Goal: Task Accomplishment & Management: Complete application form

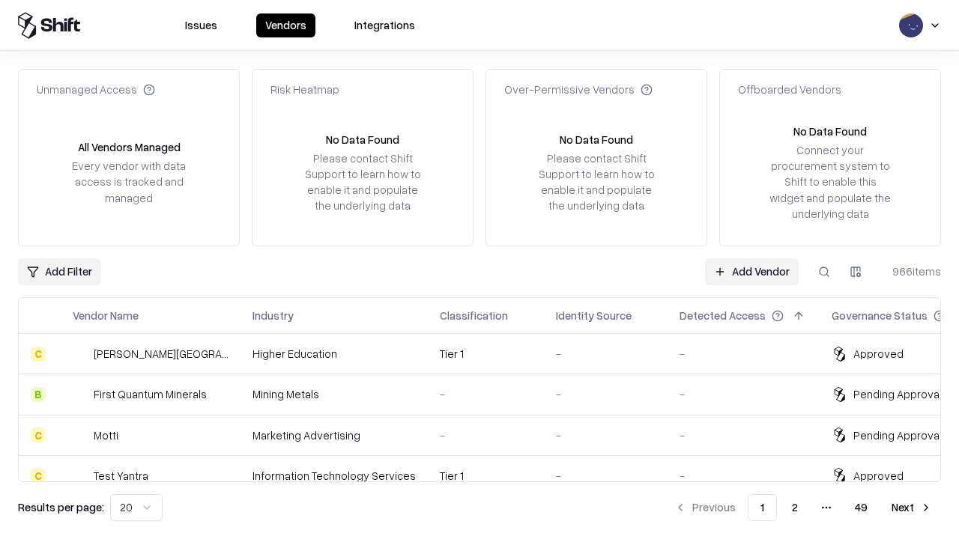
click at [751, 271] on link "Add Vendor" at bounding box center [752, 271] width 94 height 27
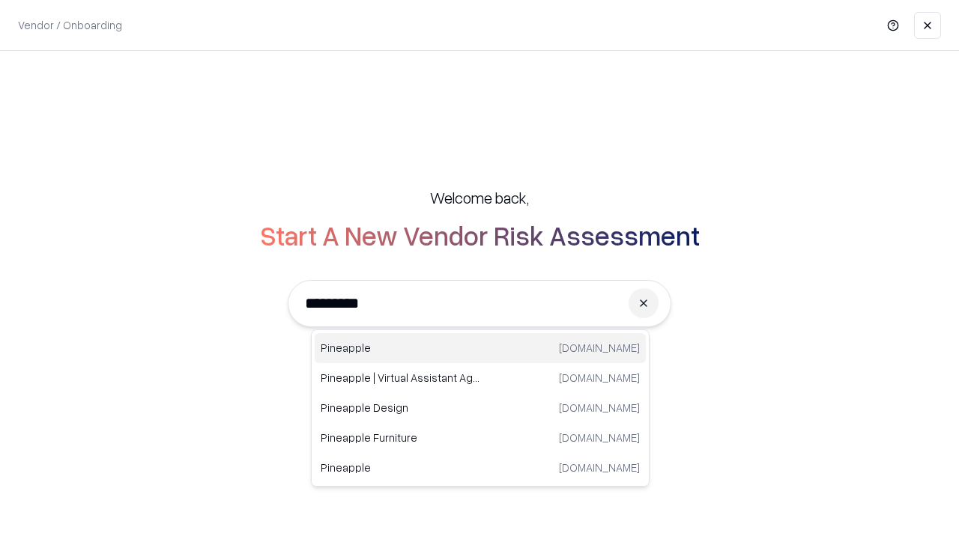
click at [480, 348] on div "Pineapple pineappleenergy.com" at bounding box center [480, 348] width 331 height 30
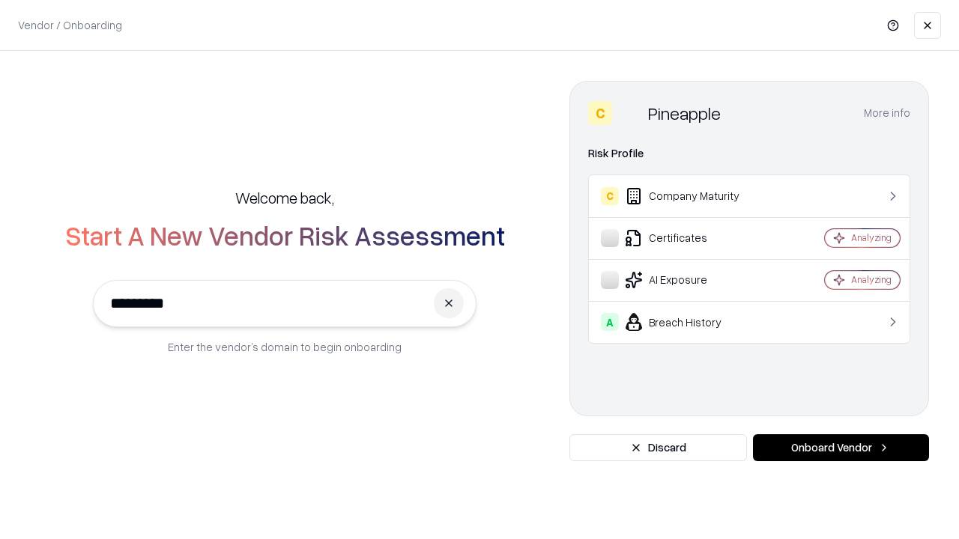
type input "*********"
click at [841, 448] on button "Onboard Vendor" at bounding box center [841, 448] width 176 height 27
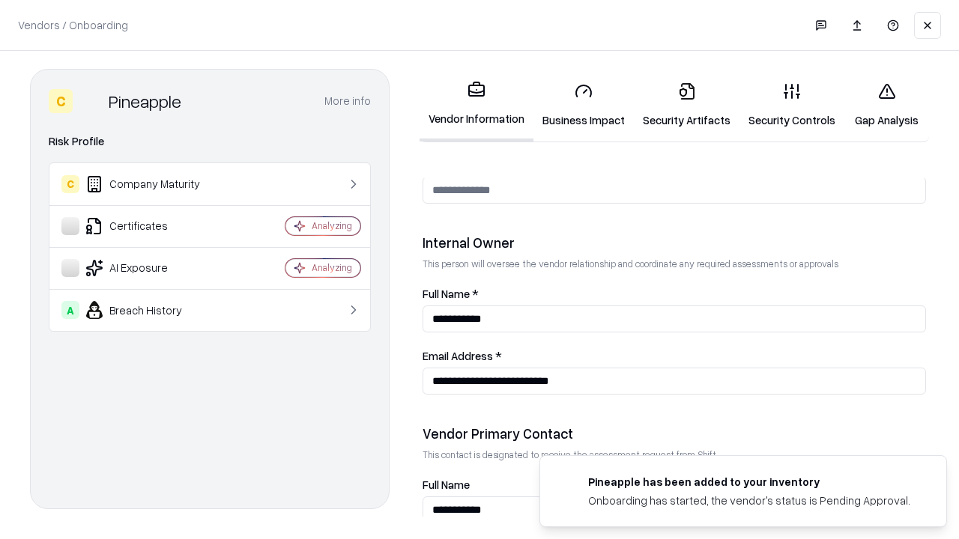
scroll to position [776, 0]
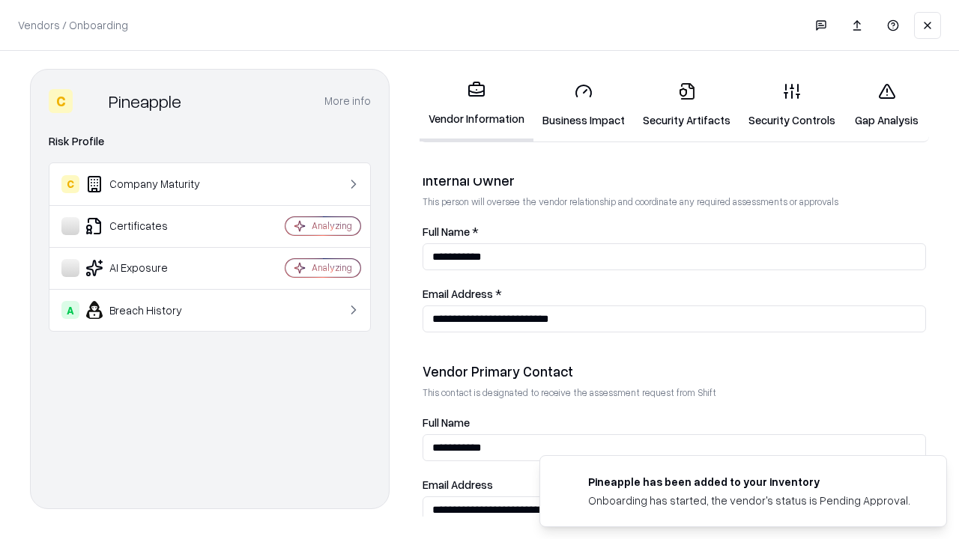
click at [686, 105] on link "Security Artifacts" at bounding box center [687, 105] width 106 height 70
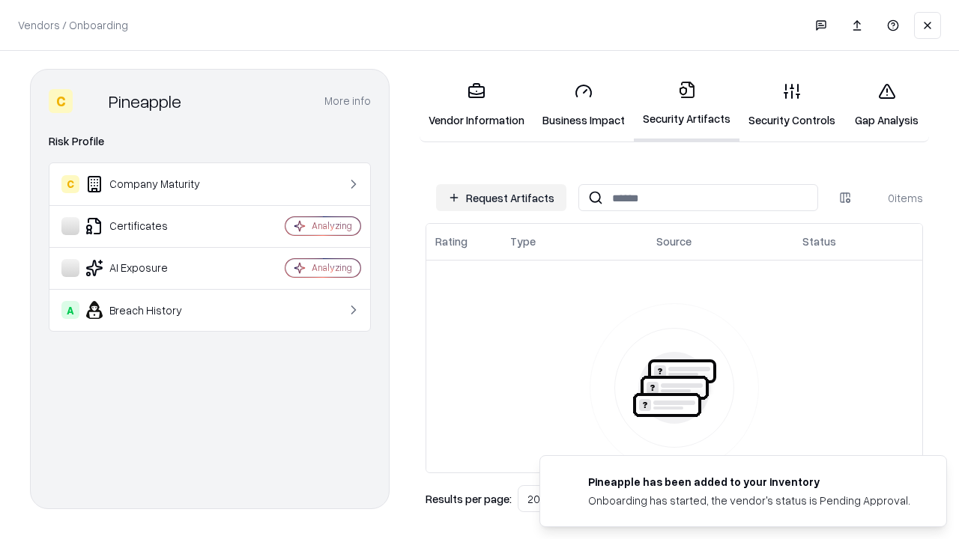
click at [501, 198] on button "Request Artifacts" at bounding box center [501, 197] width 130 height 27
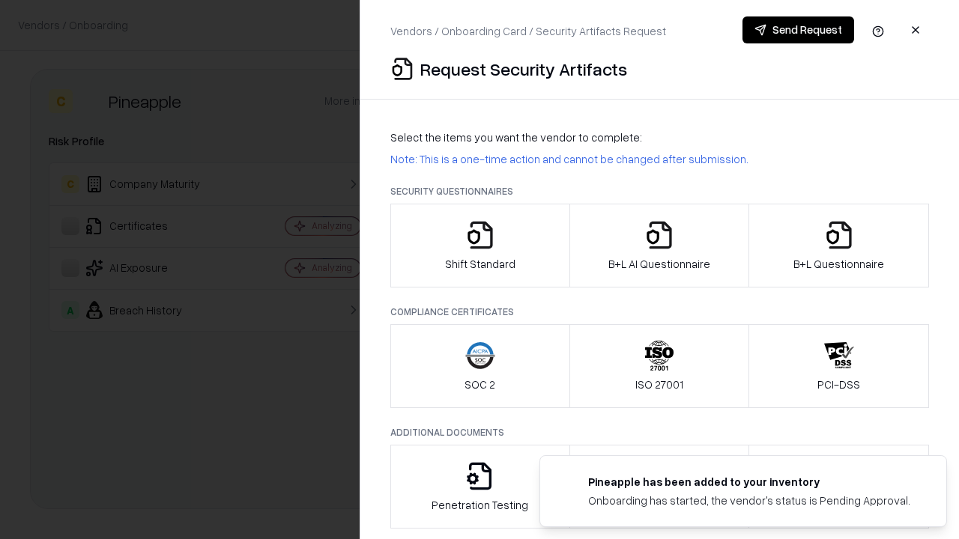
click at [838, 246] on icon "button" at bounding box center [839, 235] width 30 height 30
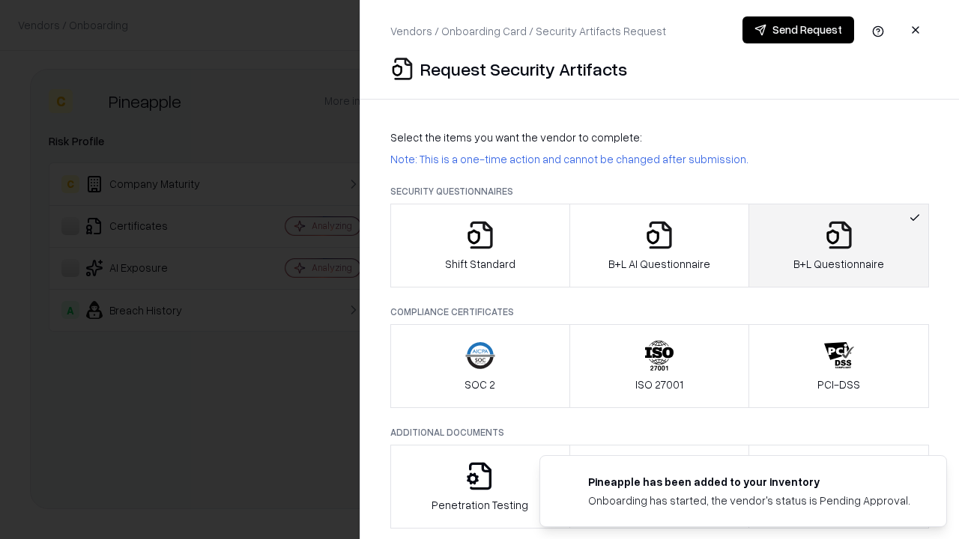
click at [659, 246] on icon "button" at bounding box center [659, 235] width 30 height 30
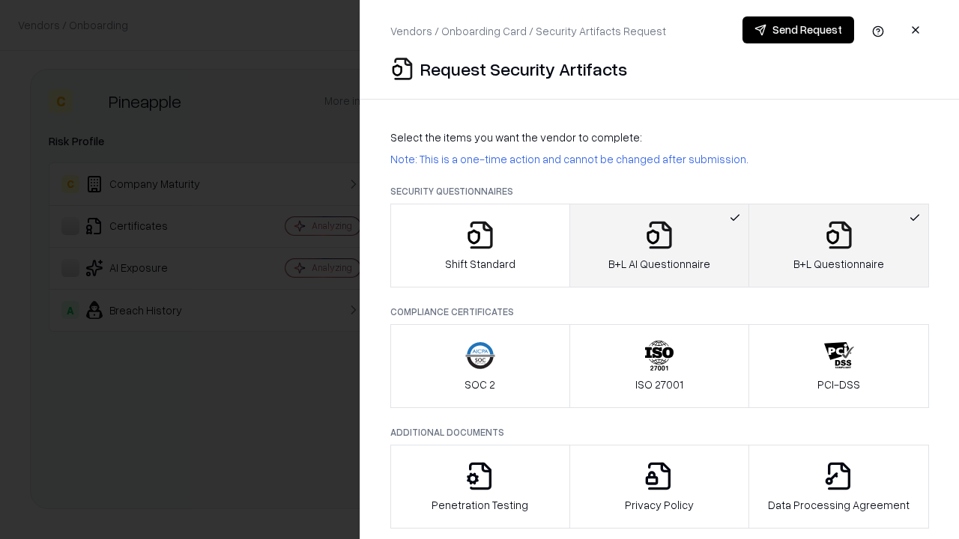
click at [798, 30] on button "Send Request" at bounding box center [798, 29] width 112 height 27
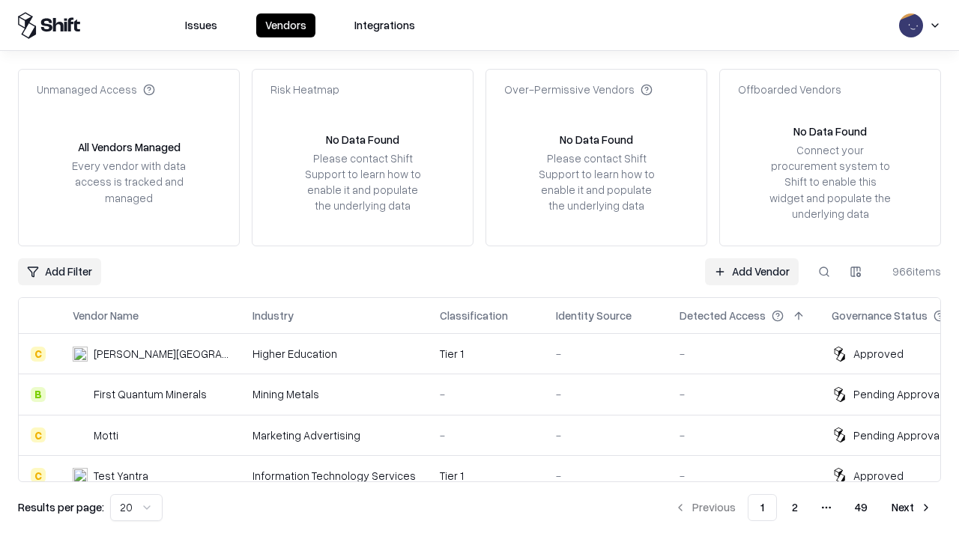
click at [824, 271] on button at bounding box center [824, 271] width 27 height 27
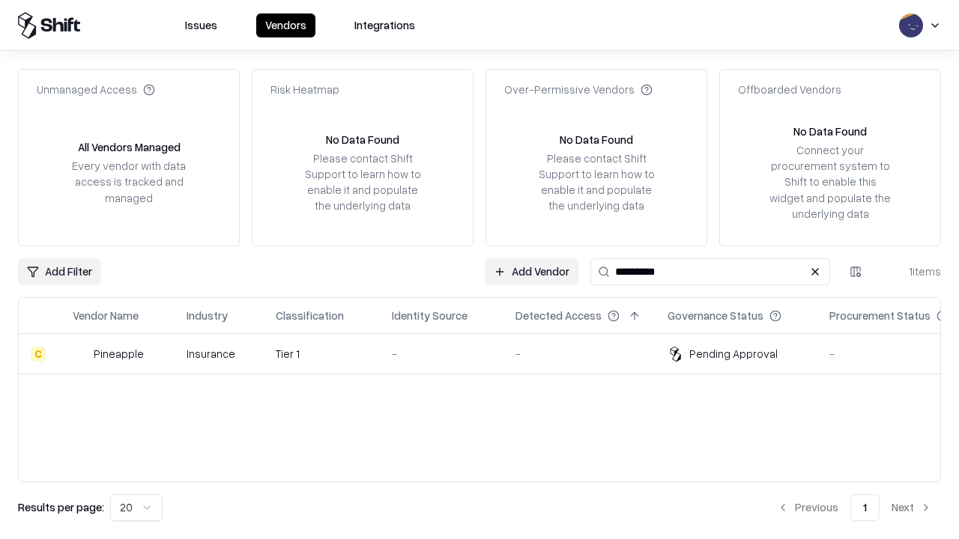
type input "*********"
click at [488, 354] on div "-" at bounding box center [442, 354] width 100 height 16
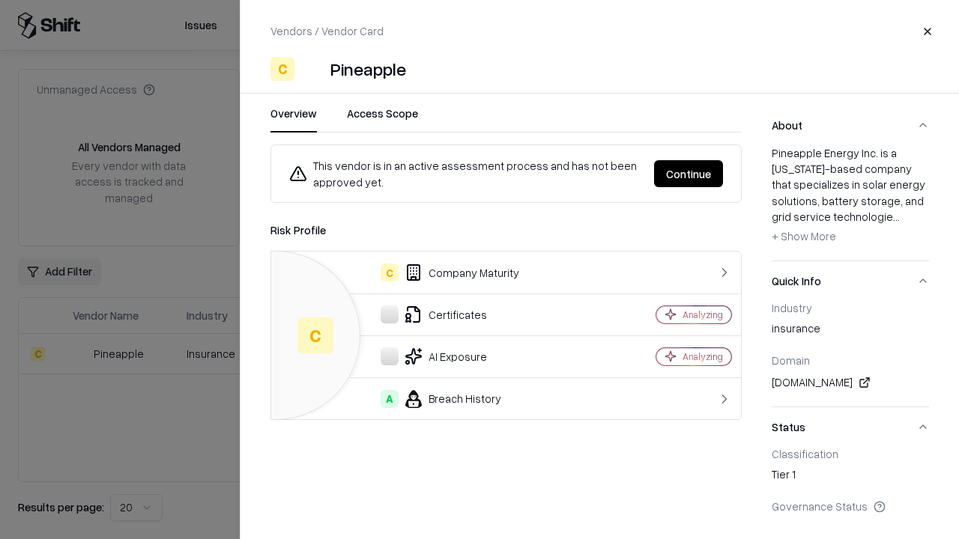
click at [689, 174] on button "Continue" at bounding box center [688, 173] width 69 height 27
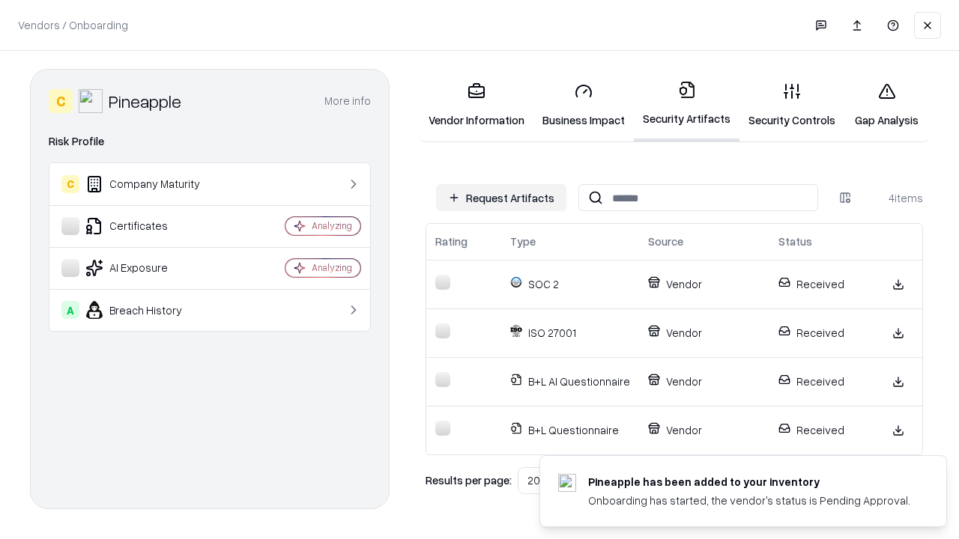
click at [886, 105] on link "Gap Analysis" at bounding box center [886, 105] width 85 height 70
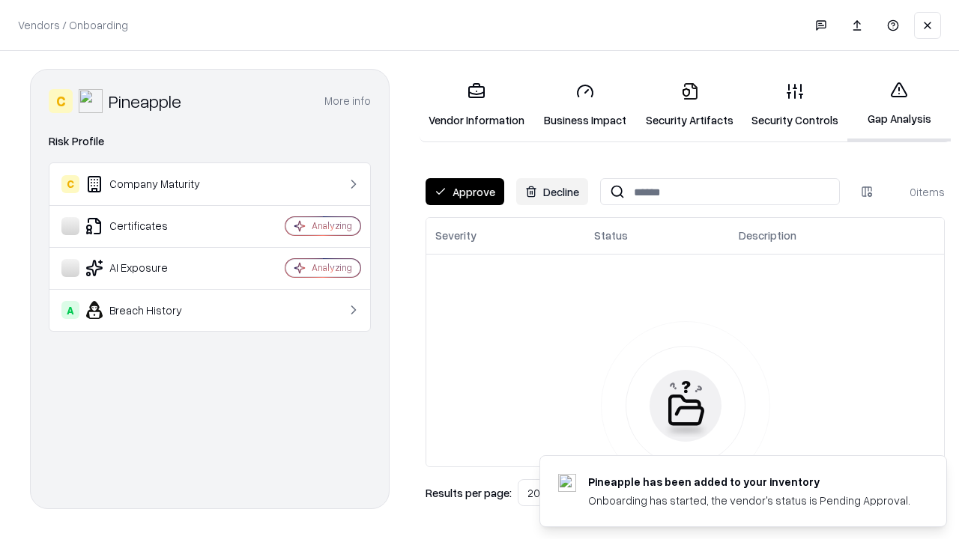
click at [465, 192] on button "Approve" at bounding box center [465, 191] width 79 height 27
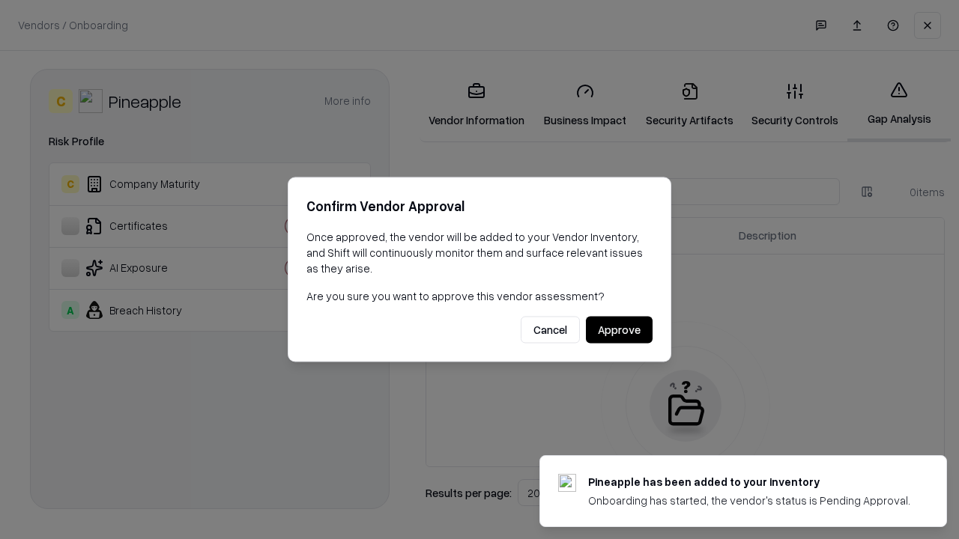
click at [619, 330] on button "Approve" at bounding box center [619, 330] width 67 height 27
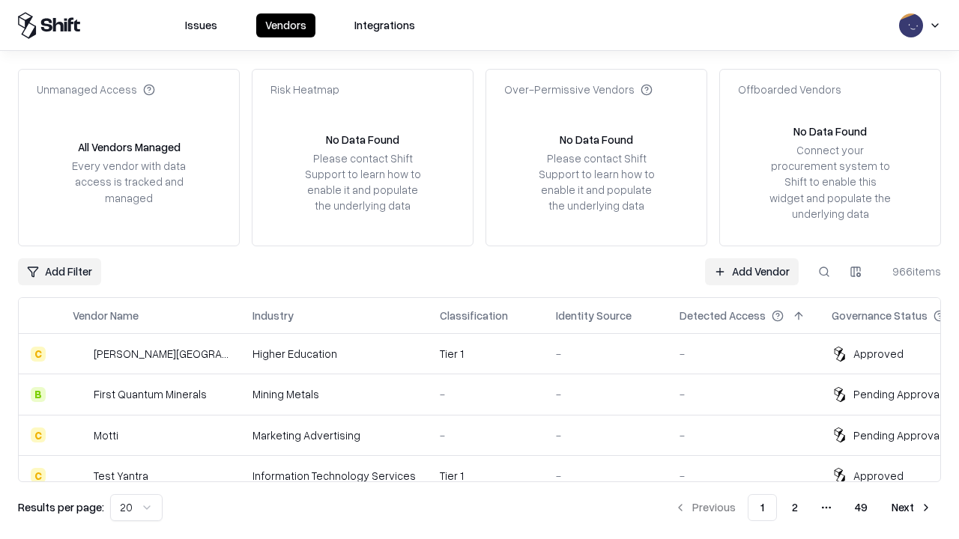
type input "*********"
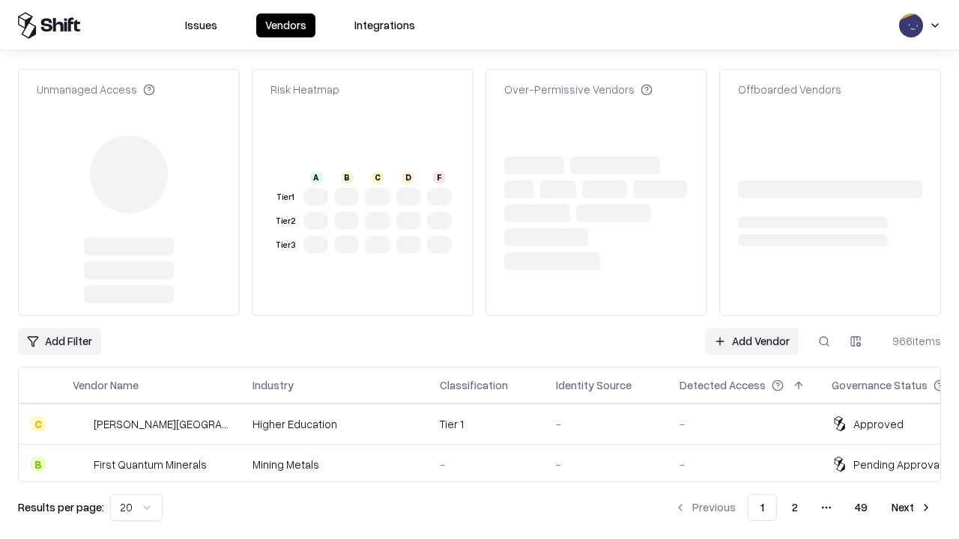
click at [751, 328] on link "Add Vendor" at bounding box center [752, 341] width 94 height 27
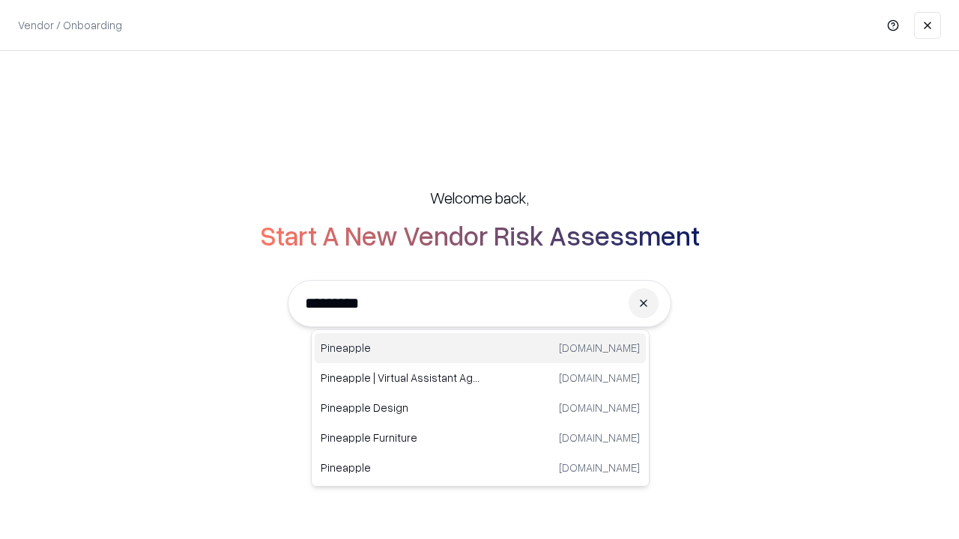
click at [480, 348] on div "Pineapple pineappleenergy.com" at bounding box center [480, 348] width 331 height 30
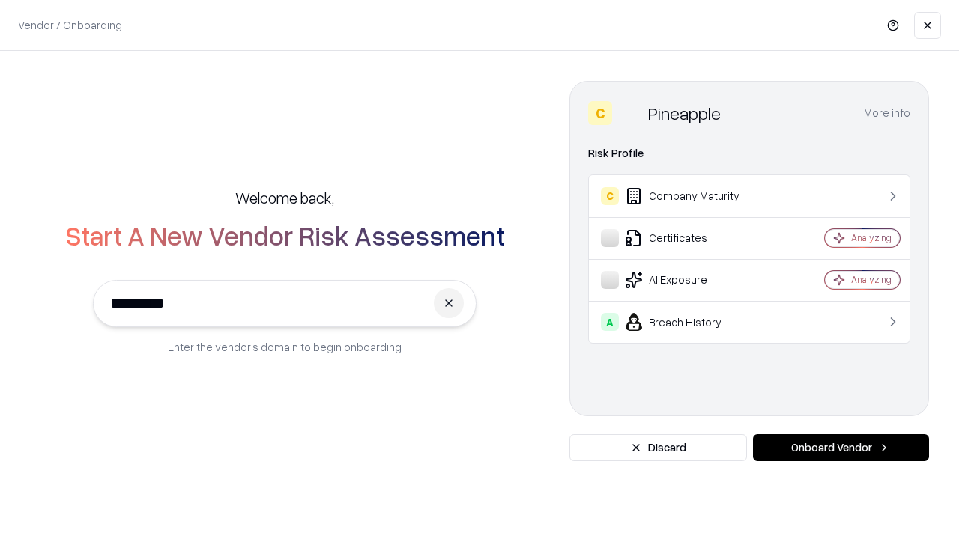
type input "*********"
click at [841, 448] on button "Onboard Vendor" at bounding box center [841, 448] width 176 height 27
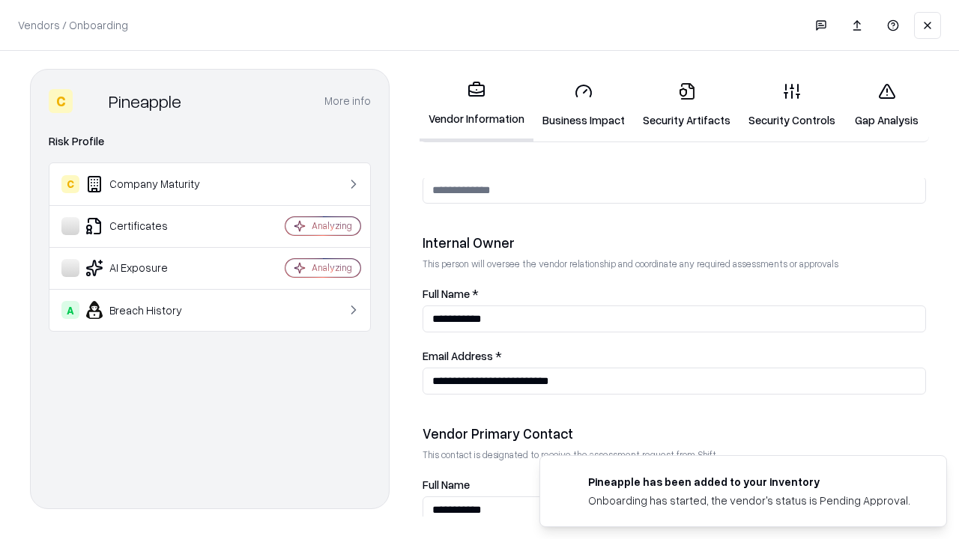
scroll to position [776, 0]
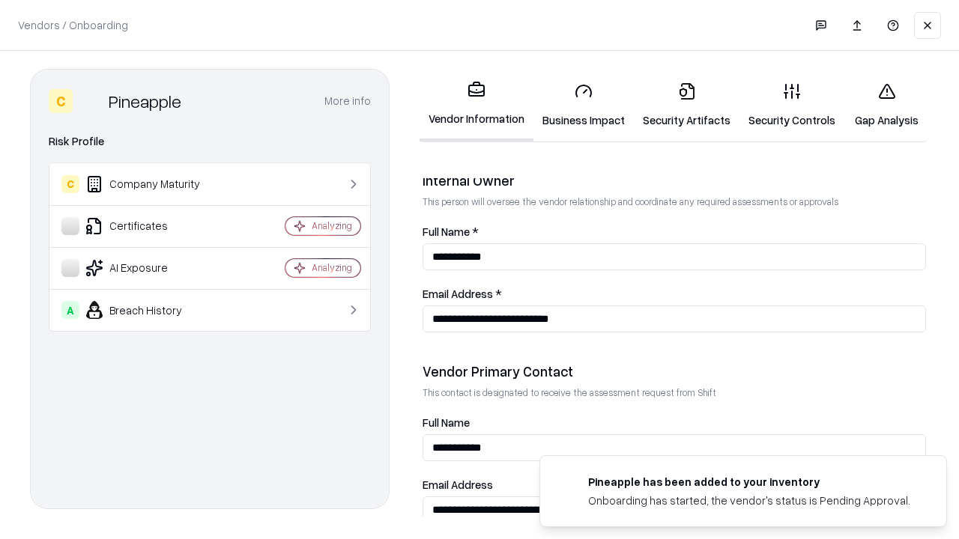
click at [886, 105] on link "Gap Analysis" at bounding box center [886, 105] width 85 height 70
